Goal: Information Seeking & Learning: Learn about a topic

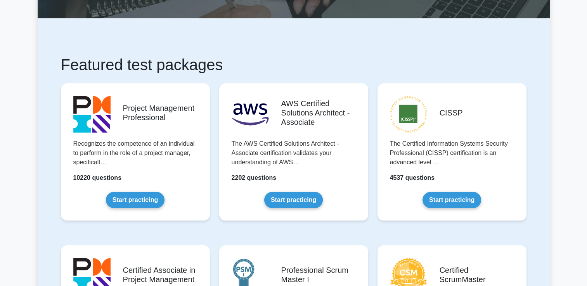
scroll to position [69, 0]
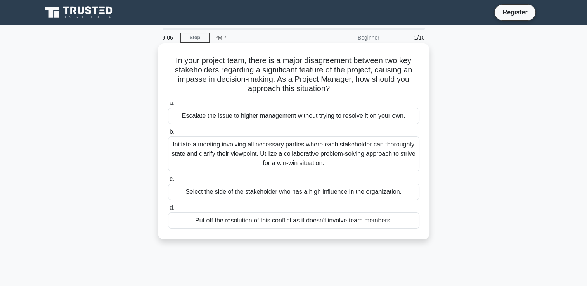
click at [261, 152] on div "Initiate a meeting involving all necessary parties where each stakeholder can t…" at bounding box center [293, 154] width 251 height 35
click at [168, 135] on input "b. Initiate a meeting involving all necessary parties where each stakeholder ca…" at bounding box center [168, 132] width 0 height 5
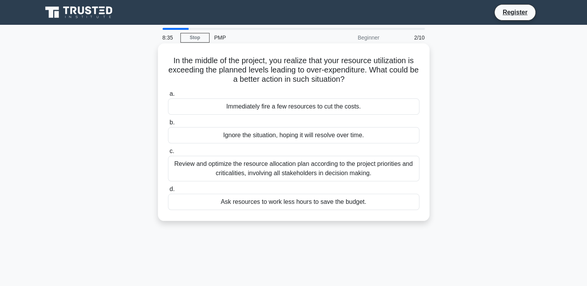
click at [294, 169] on div "Review and optimize the resource allocation plan according to the project prior…" at bounding box center [293, 169] width 251 height 26
click at [168, 154] on input "c. Review and optimize the resource allocation plan according to the project pr…" at bounding box center [168, 151] width 0 height 5
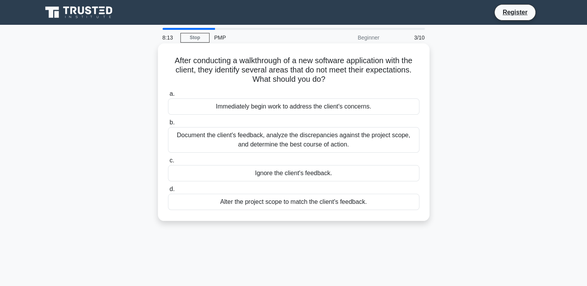
click at [317, 138] on div "Document the client's feedback, analyze the discrepancies against the project s…" at bounding box center [293, 140] width 251 height 26
click at [168, 125] on input "b. Document the client's feedback, analyze the discrepancies against the projec…" at bounding box center [168, 122] width 0 height 5
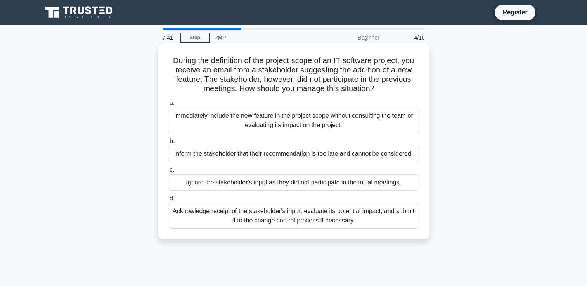
click at [330, 212] on div "Acknowledge receipt of the stakeholder's input, evaluate its potential impact, …" at bounding box center [293, 216] width 251 height 26
click at [168, 201] on input "d. Acknowledge receipt of the stakeholder's input, evaluate its potential impac…" at bounding box center [168, 198] width 0 height 5
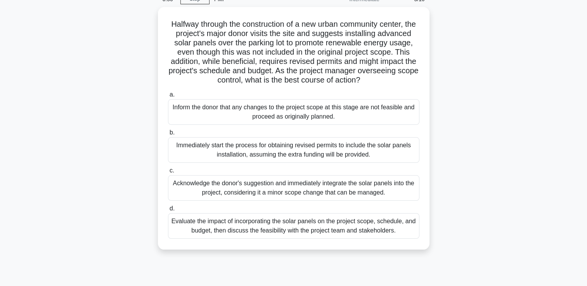
scroll to position [43, 0]
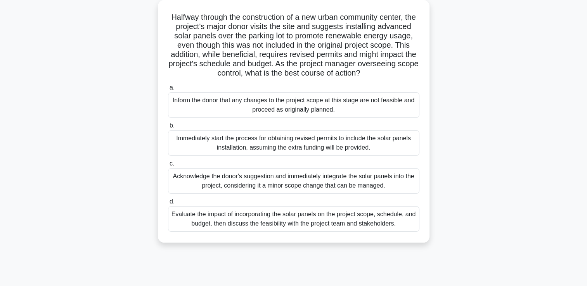
click at [401, 232] on div "Evaluate the impact of incorporating the solar panels on the project scope, sch…" at bounding box center [293, 219] width 251 height 26
click at [168, 204] on input "d. Evaluate the impact of incorporating the solar panels on the project scope, …" at bounding box center [168, 201] width 0 height 5
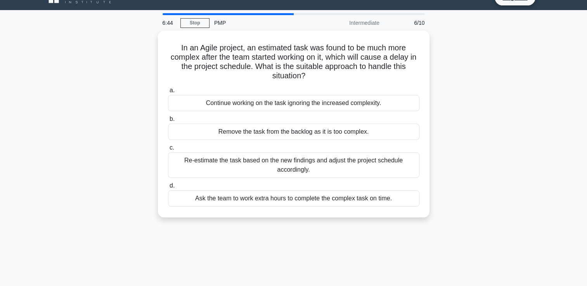
scroll to position [0, 0]
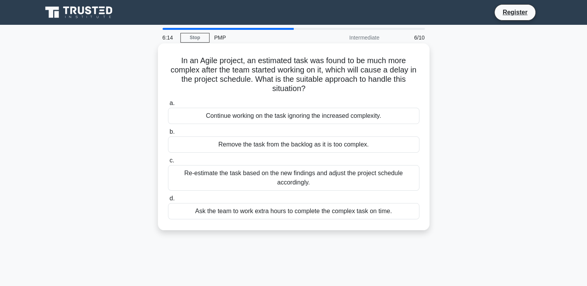
click at [361, 179] on div "Re-estimate the task based on the new findings and adjust the project schedule …" at bounding box center [293, 178] width 251 height 26
click at [168, 163] on input "c. Re-estimate the task based on the new findings and adjust the project schedu…" at bounding box center [168, 160] width 0 height 5
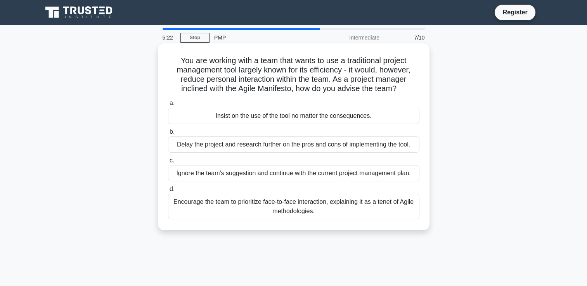
click at [389, 219] on div "Encourage the team to prioritize face-to-face interaction, explaining it as a t…" at bounding box center [293, 207] width 251 height 26
click at [168, 192] on input "d. Encourage the team to prioritize face-to-face interaction, explaining it as …" at bounding box center [168, 189] width 0 height 5
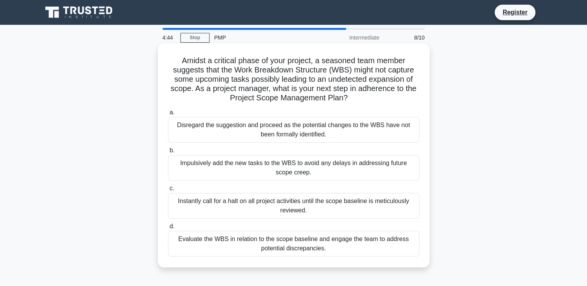
click at [379, 251] on div "Evaluate the WBS in relation to the scope baseline and engage the team to addre…" at bounding box center [293, 244] width 251 height 26
click at [168, 229] on input "d. Evaluate the WBS in relation to the scope baseline and engage the team to ad…" at bounding box center [168, 226] width 0 height 5
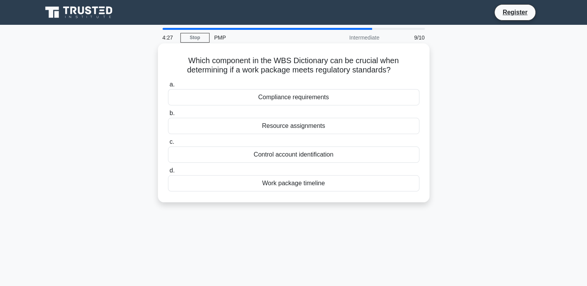
click at [395, 104] on div "Compliance requirements" at bounding box center [293, 97] width 251 height 16
click at [168, 87] on input "a. Compliance requirements" at bounding box center [168, 84] width 0 height 5
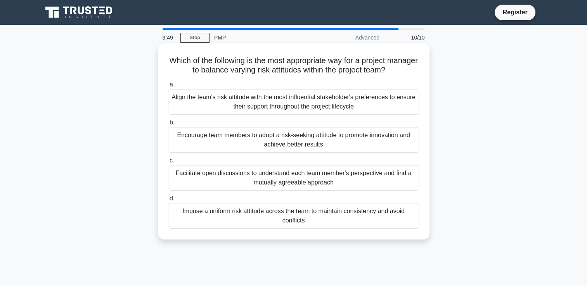
click at [367, 183] on div "Facilitate open discussions to understand each team member's perspective and fi…" at bounding box center [293, 178] width 251 height 26
click at [168, 163] on input "c. Facilitate open discussions to understand each team member's perspective and…" at bounding box center [168, 160] width 0 height 5
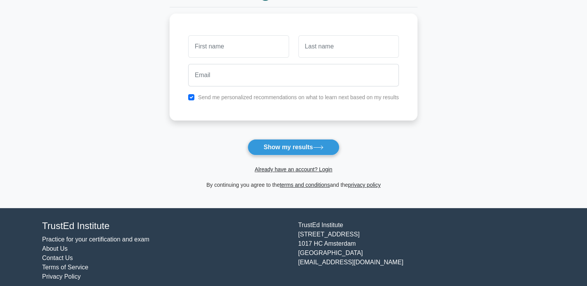
scroll to position [96, 0]
type input "[PERSON_NAME]"
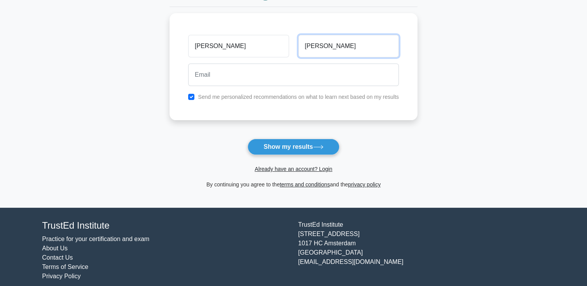
type input "[PERSON_NAME]"
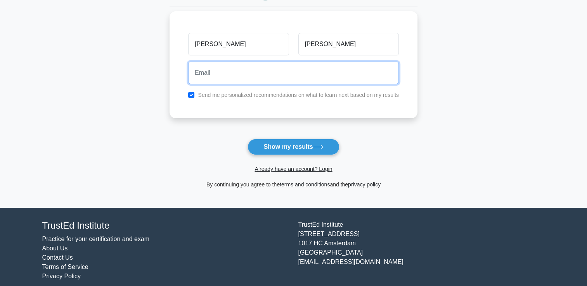
click at [293, 78] on input "email" at bounding box center [293, 73] width 211 height 22
type input "[EMAIL_ADDRESS][DOMAIN_NAME]"
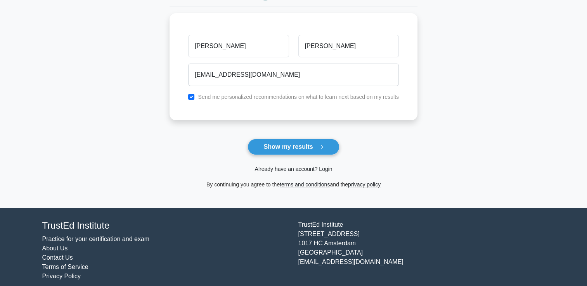
click at [324, 168] on link "Already have an account? Login" at bounding box center [293, 169] width 78 height 6
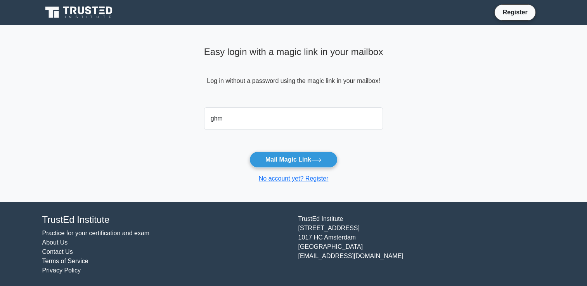
type input "[EMAIL_ADDRESS][DOMAIN_NAME]"
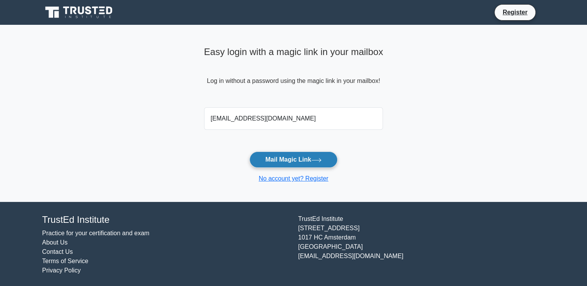
click at [310, 159] on button "Mail Magic Link" at bounding box center [293, 160] width 88 height 16
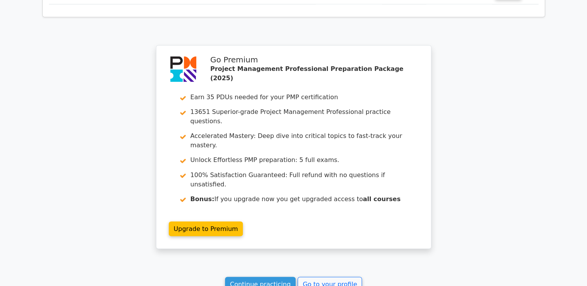
scroll to position [1297, 0]
click at [273, 277] on link "Continue practicing" at bounding box center [260, 284] width 71 height 15
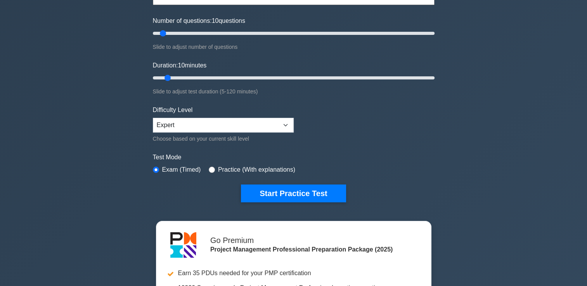
scroll to position [91, 0]
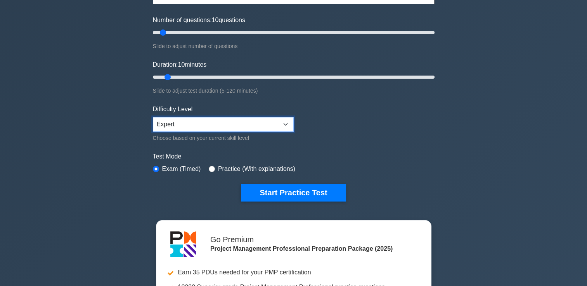
click at [287, 123] on select "Beginner Intermediate Expert" at bounding box center [223, 124] width 141 height 15
click at [372, 142] on form "Topics Scope Management Time Management Cost Management Quality Management Risk…" at bounding box center [294, 82] width 282 height 240
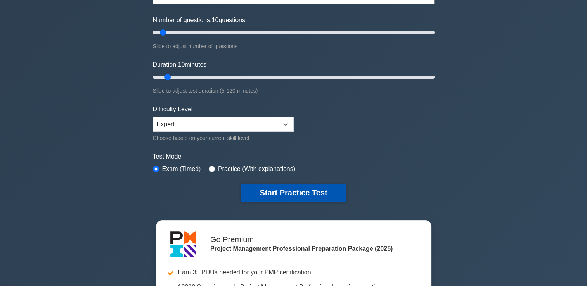
click at [310, 187] on button "Start Practice Test" at bounding box center [293, 193] width 105 height 18
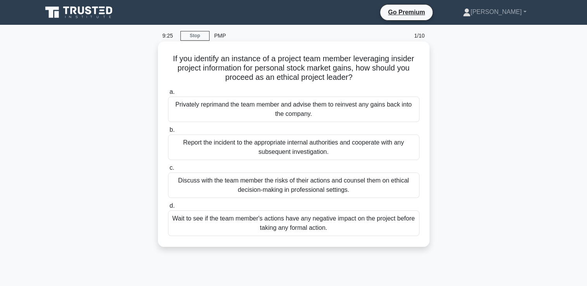
click at [308, 147] on div "Report the incident to the appropriate internal authorities and cooperate with …" at bounding box center [293, 148] width 251 height 26
click at [168, 133] on input "b. Report the incident to the appropriate internal authorities and cooperate wi…" at bounding box center [168, 130] width 0 height 5
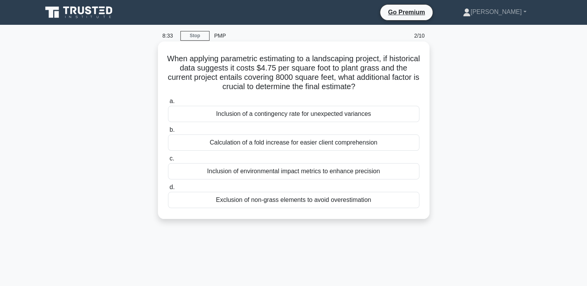
click at [299, 112] on div "Inclusion of a contingency rate for unexpected variances" at bounding box center [293, 114] width 251 height 16
click at [168, 104] on input "a. Inclusion of a contingency rate for unexpected variances" at bounding box center [168, 101] width 0 height 5
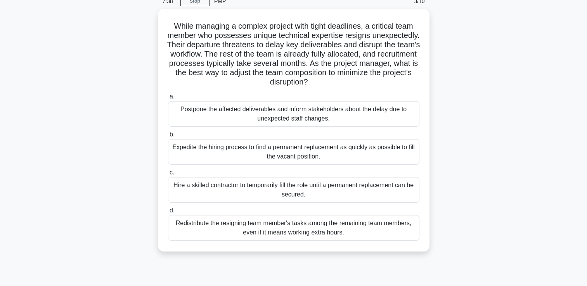
scroll to position [16, 0]
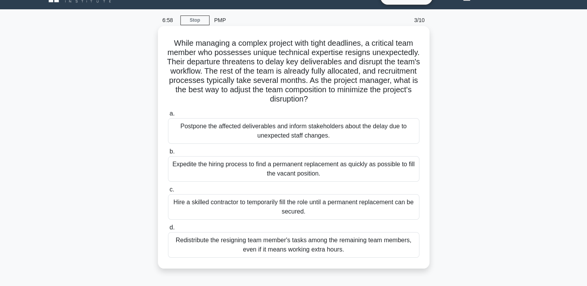
click at [379, 214] on div "Hire a skilled contractor to temporarily fill the role until a permanent replac…" at bounding box center [293, 207] width 251 height 26
click at [168, 192] on input "c. Hire a skilled contractor to temporarily fill the role until a permanent rep…" at bounding box center [168, 189] width 0 height 5
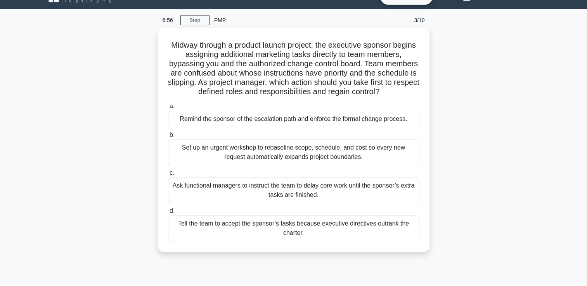
scroll to position [0, 0]
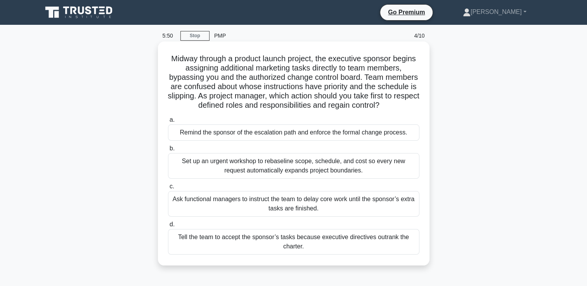
click at [278, 135] on div "Remind the sponsor of the escalation path and enforce the formal change process." at bounding box center [293, 133] width 251 height 16
click at [168, 123] on input "a. Remind the sponsor of the escalation path and enforce the formal change proc…" at bounding box center [168, 120] width 0 height 5
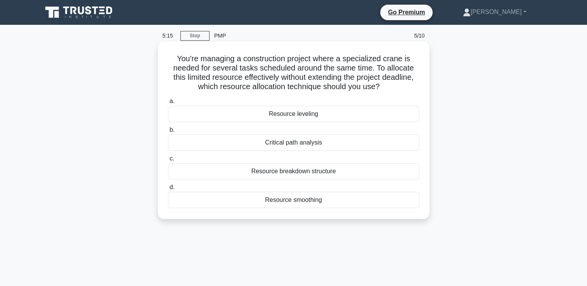
click at [327, 114] on div "Resource leveling" at bounding box center [293, 114] width 251 height 16
click at [168, 104] on input "a. Resource leveling" at bounding box center [168, 101] width 0 height 5
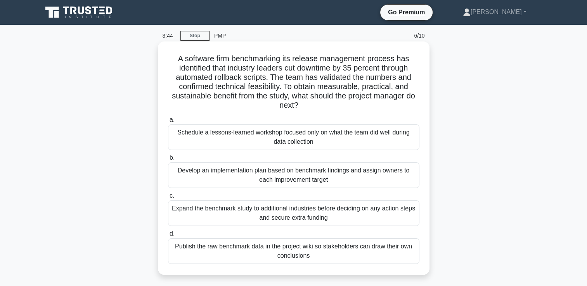
click at [317, 165] on div "Develop an implementation plan based on benchmark findings and assign owners to…" at bounding box center [293, 176] width 251 height 26
click at [168, 161] on input "b. Develop an implementation plan based on benchmark findings and assign owners…" at bounding box center [168, 158] width 0 height 5
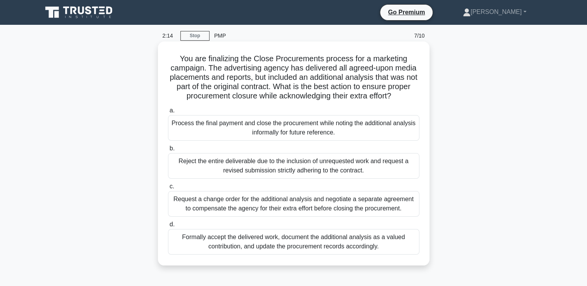
click at [352, 135] on div "Process the final payment and close the procurement while noting the additional…" at bounding box center [293, 128] width 251 height 26
click at [168, 113] on input "a. Process the final payment and close the procurement while noting the additio…" at bounding box center [168, 110] width 0 height 5
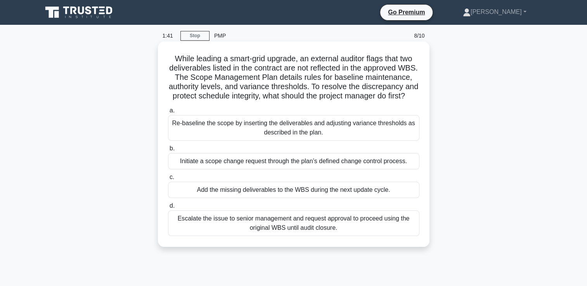
drag, startPoint x: 352, startPoint y: 135, endPoint x: 339, endPoint y: 230, distance: 95.6
click at [339, 230] on div "a. Re-baseline the scope by inserting the deliverables and adjusting variance t…" at bounding box center [293, 170] width 261 height 133
click at [381, 187] on label "c. Add the missing deliverables to the WBS during the next update cycle." at bounding box center [293, 186] width 251 height 26
click at [168, 180] on input "c. Add the missing deliverables to the WBS during the next update cycle." at bounding box center [168, 177] width 0 height 5
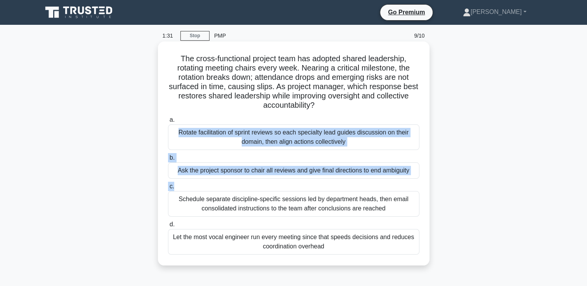
drag, startPoint x: 381, startPoint y: 187, endPoint x: 338, endPoint y: 117, distance: 82.4
click at [338, 117] on div "a. Rotate facilitation of sprint reviews so each specialty lead guides discussi…" at bounding box center [293, 185] width 261 height 143
click at [338, 117] on label "a. Rotate facilitation of sprint reviews so each specialty lead guides discussi…" at bounding box center [293, 132] width 251 height 35
click at [168, 118] on input "a. Rotate facilitation of sprint reviews so each specialty lead guides discussi…" at bounding box center [168, 120] width 0 height 5
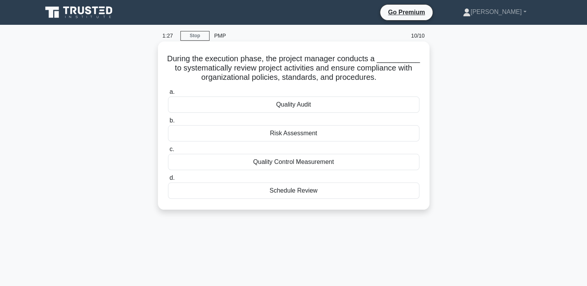
drag, startPoint x: 338, startPoint y: 117, endPoint x: 335, endPoint y: 99, distance: 18.1
click at [335, 99] on div "a. Quality Audit b. Risk Assessment c. d." at bounding box center [293, 143] width 261 height 115
click at [350, 105] on div "Quality Audit" at bounding box center [293, 105] width 251 height 16
click at [168, 95] on input "a. Quality Audit" at bounding box center [168, 92] width 0 height 5
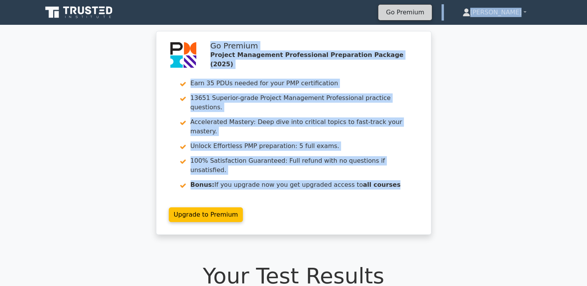
drag, startPoint x: 462, startPoint y: 164, endPoint x: 441, endPoint y: 17, distance: 148.9
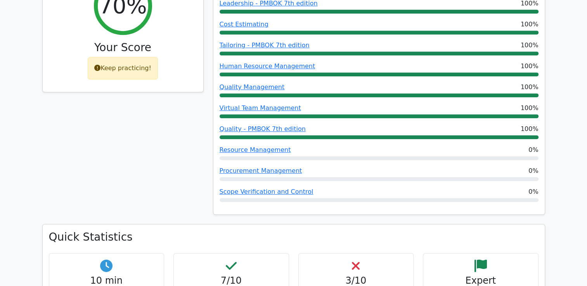
scroll to position [431, 0]
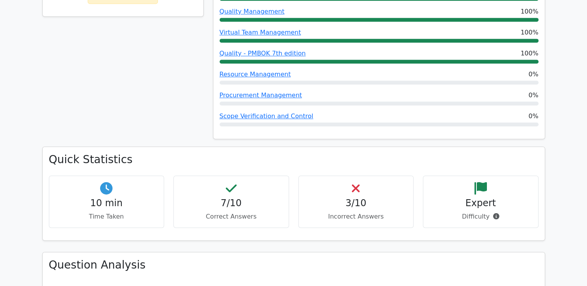
click at [374, 176] on div "3/10 Incorrect Answers" at bounding box center [356, 202] width 116 height 52
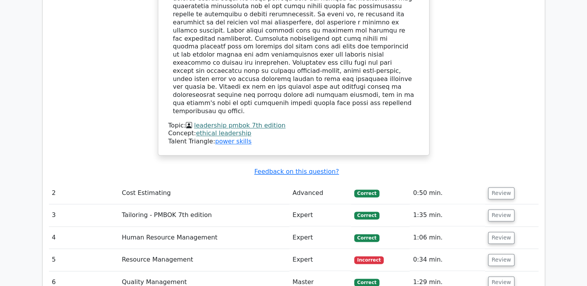
scroll to position [1038, 0]
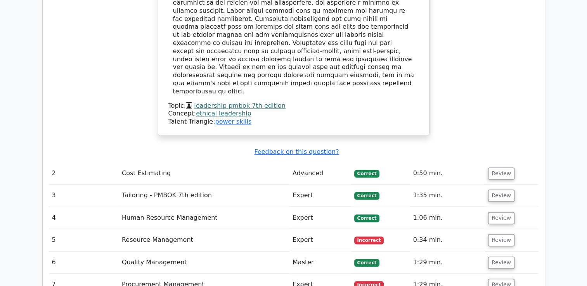
click at [318, 163] on td "Advanced" at bounding box center [320, 174] width 62 height 22
click at [493, 168] on button "Review" at bounding box center [501, 174] width 26 height 12
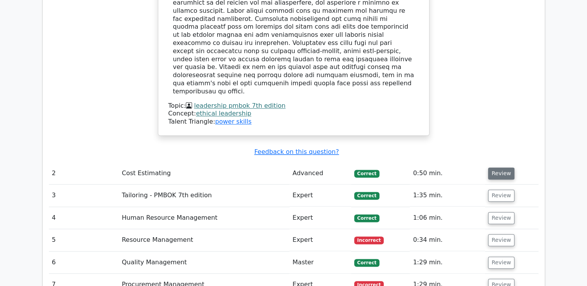
click at [495, 168] on button "Review" at bounding box center [501, 174] width 26 height 12
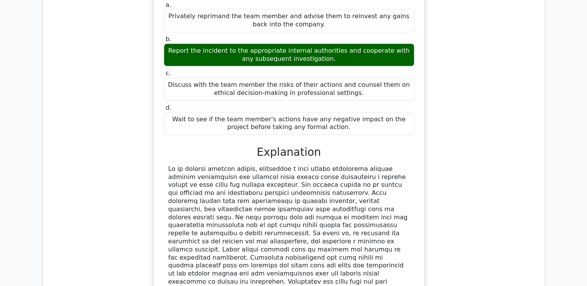
scroll to position [787, 0]
